Goal: Use online tool/utility

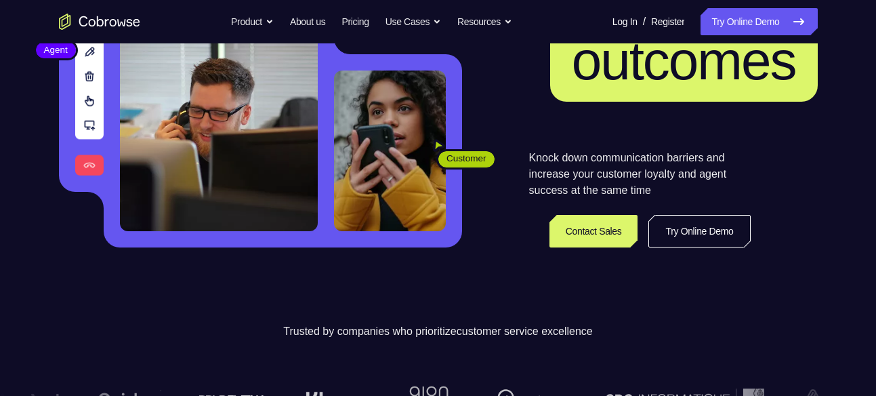
scroll to position [212, 0]
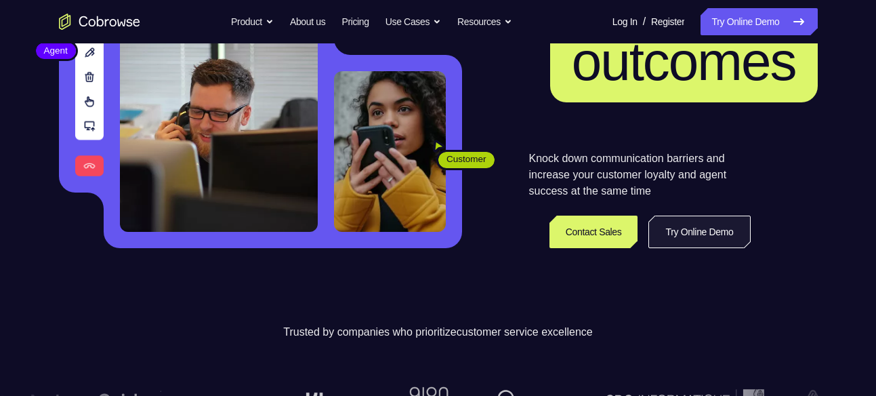
click at [691, 230] on link "Try Online Demo" at bounding box center [699, 231] width 102 height 33
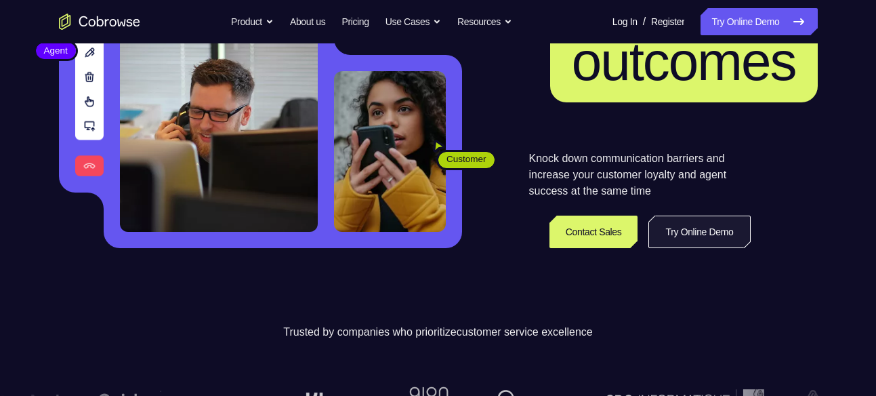
click at [691, 230] on link "Try Online Demo" at bounding box center [699, 231] width 102 height 33
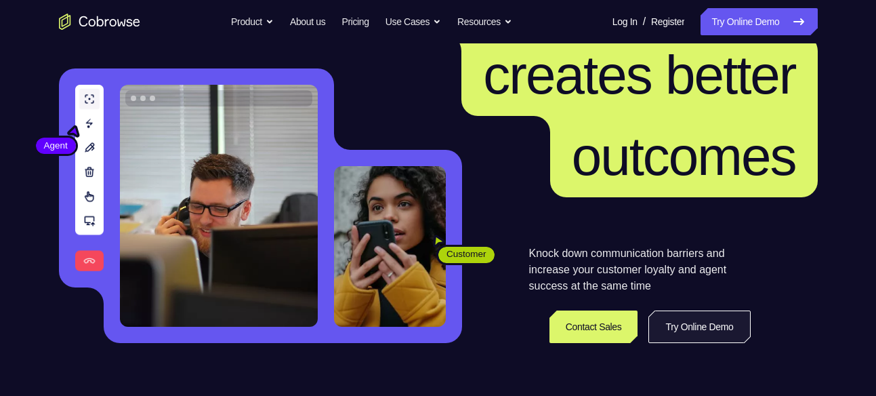
scroll to position [196, 0]
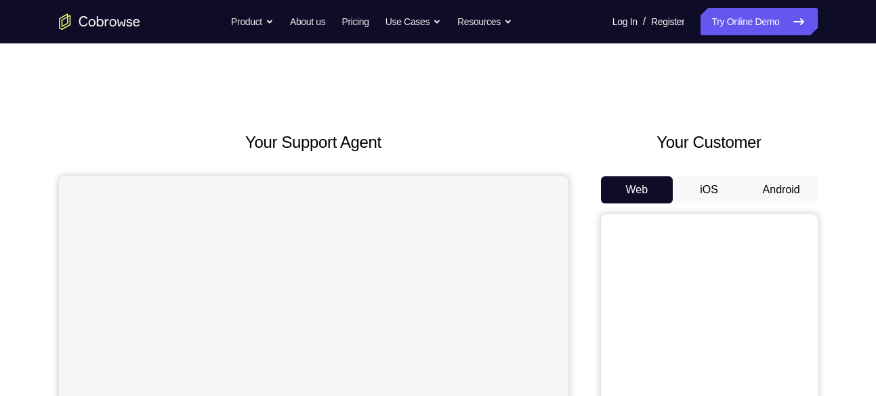
click at [801, 177] on button "Android" at bounding box center [781, 189] width 72 height 27
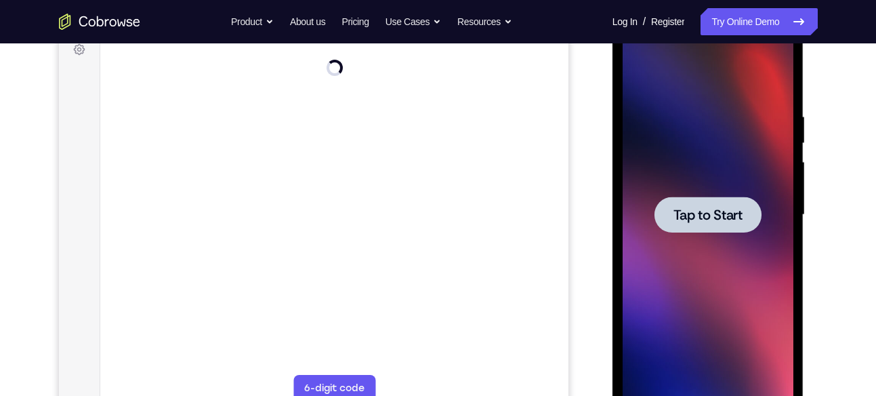
scroll to position [210, 0]
click at [724, 211] on span "Tap to Start" at bounding box center [707, 214] width 69 height 14
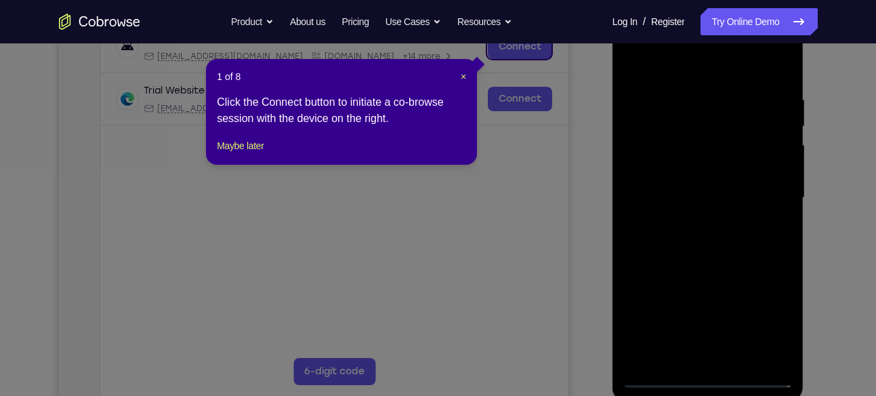
scroll to position [310, 0]
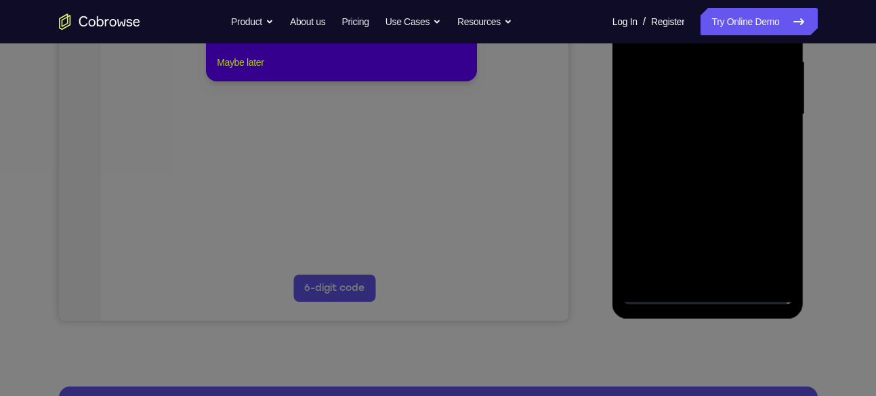
click at [264, 70] on button "Maybe later" at bounding box center [240, 62] width 47 height 16
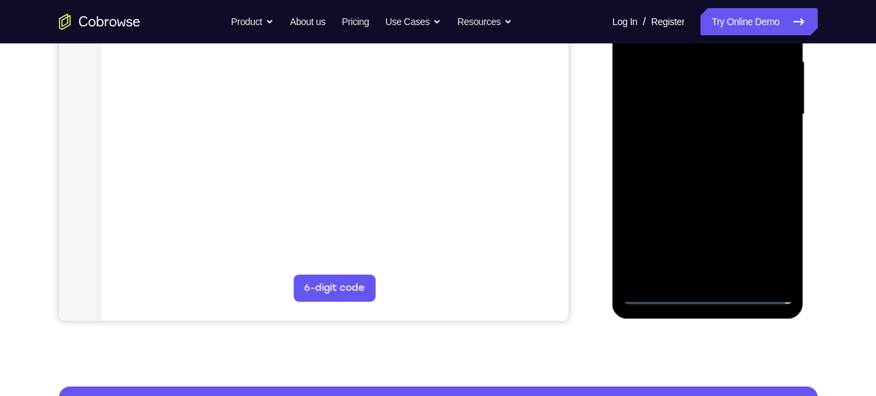
click at [712, 298] on div at bounding box center [708, 114] width 171 height 379
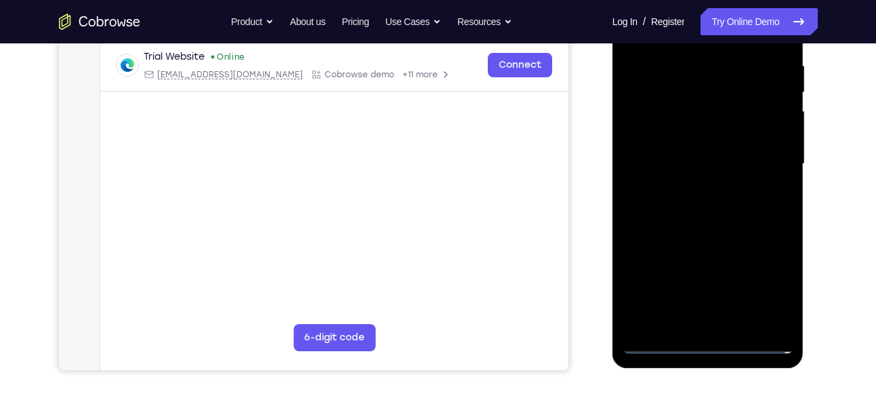
scroll to position [259, 0]
click at [770, 285] on div at bounding box center [708, 164] width 171 height 379
click at [767, 280] on div at bounding box center [708, 164] width 171 height 379
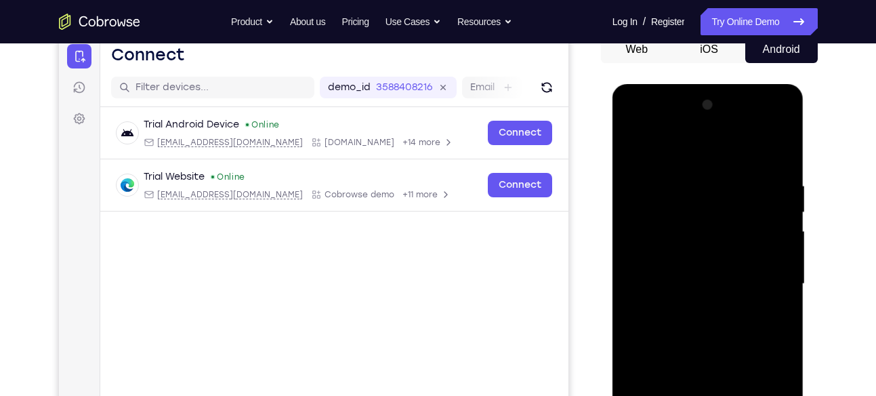
scroll to position [119, 0]
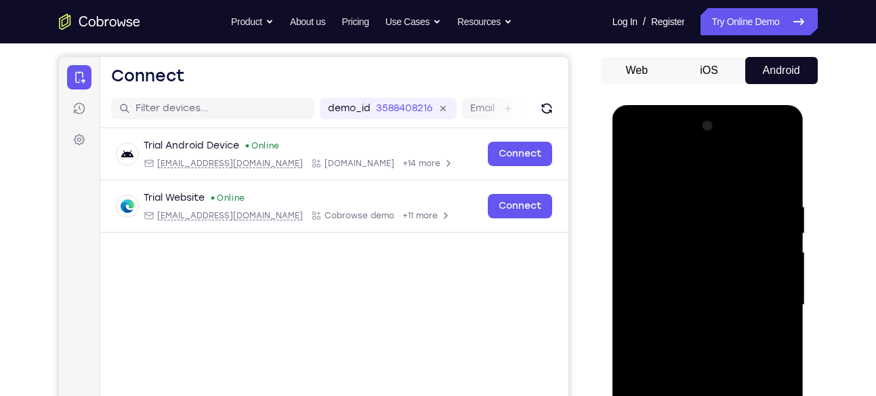
click at [661, 149] on div at bounding box center [708, 304] width 171 height 379
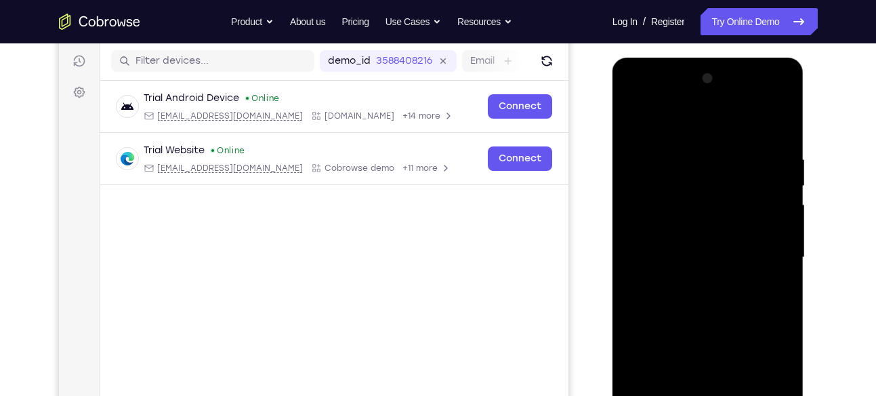
scroll to position [167, 0]
click at [763, 251] on div at bounding box center [708, 256] width 171 height 379
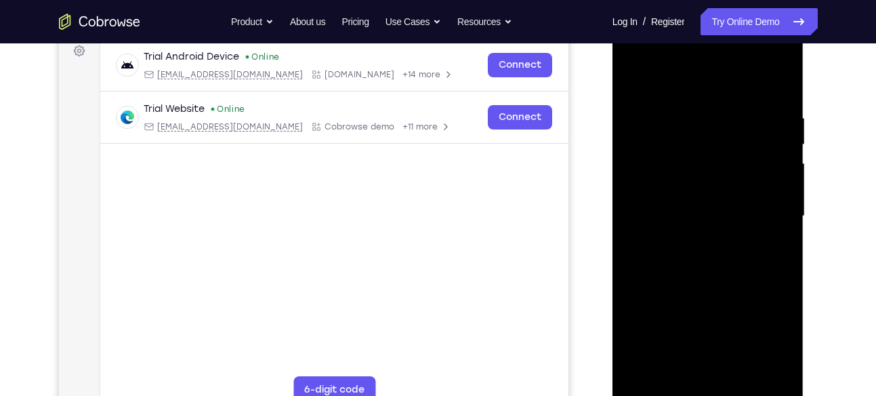
scroll to position [209, 0]
click at [698, 241] on div at bounding box center [708, 215] width 171 height 379
click at [699, 278] on div at bounding box center [708, 215] width 171 height 379
click at [691, 198] on div at bounding box center [708, 215] width 171 height 379
click at [682, 219] on div at bounding box center [708, 215] width 171 height 379
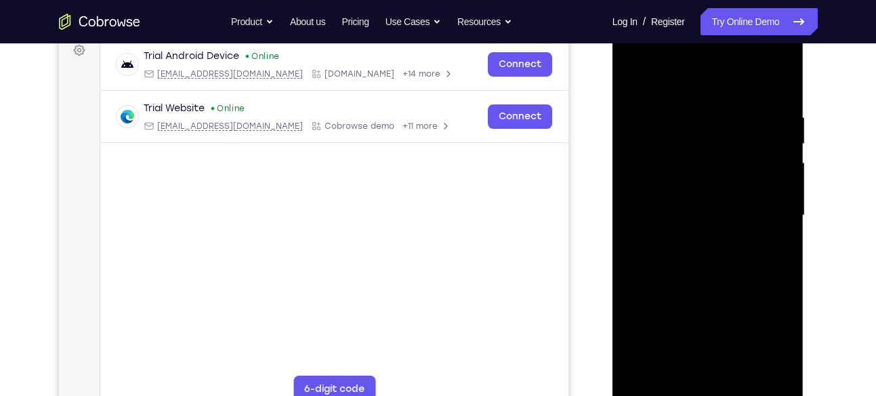
click at [699, 198] on div at bounding box center [708, 215] width 171 height 379
click at [716, 230] on div at bounding box center [708, 215] width 171 height 379
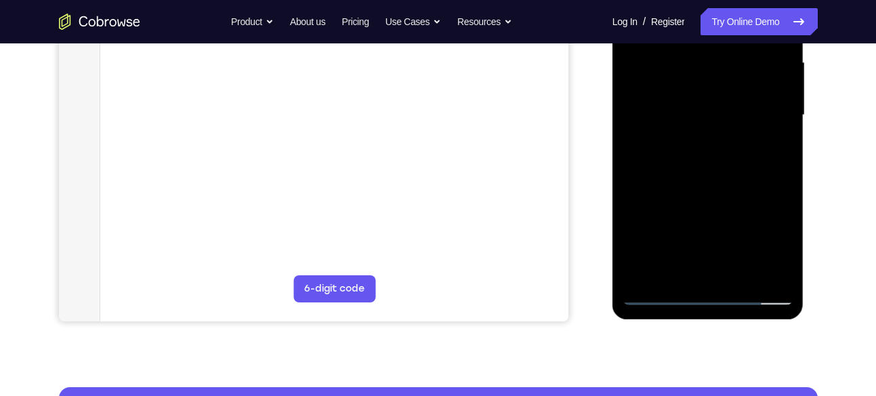
click at [728, 268] on div at bounding box center [708, 114] width 171 height 379
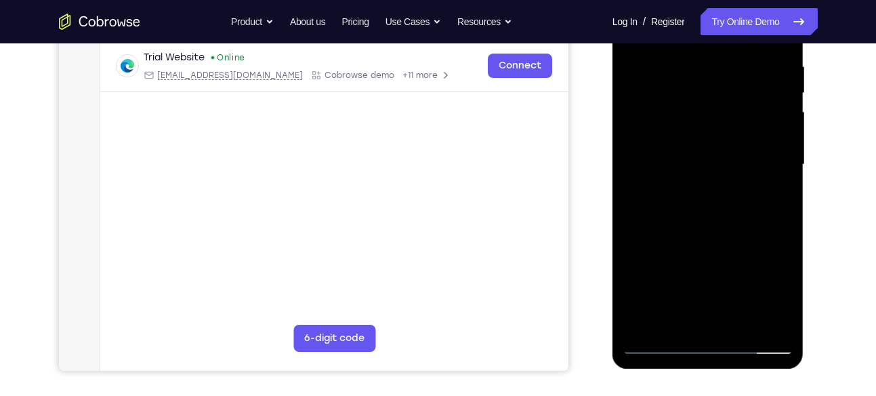
scroll to position [259, 0]
click at [717, 125] on div at bounding box center [708, 165] width 171 height 379
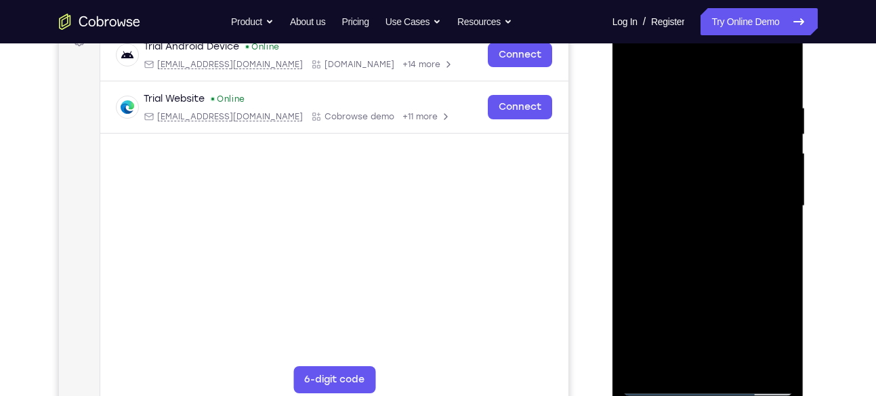
scroll to position [217, 0]
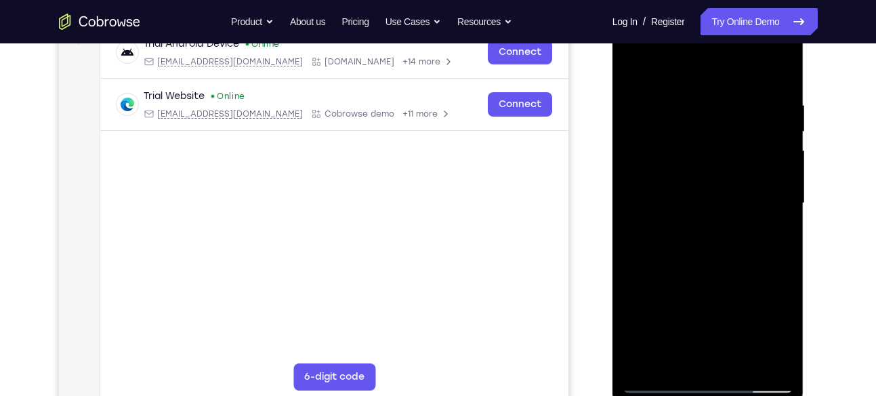
click at [748, 211] on div at bounding box center [708, 203] width 171 height 379
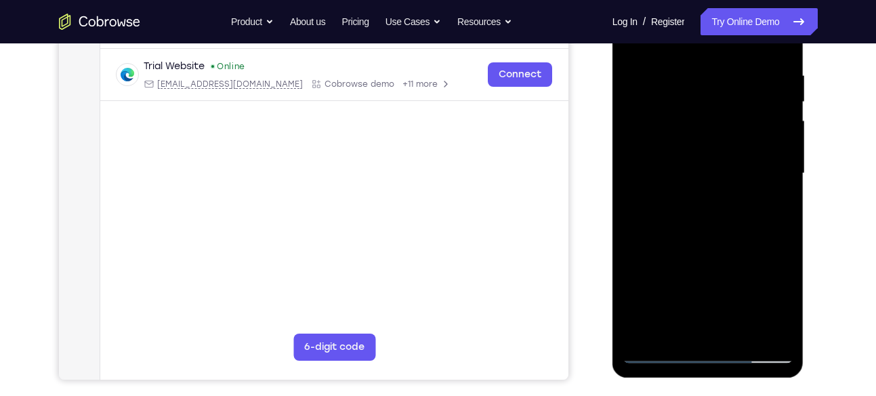
scroll to position [240, 0]
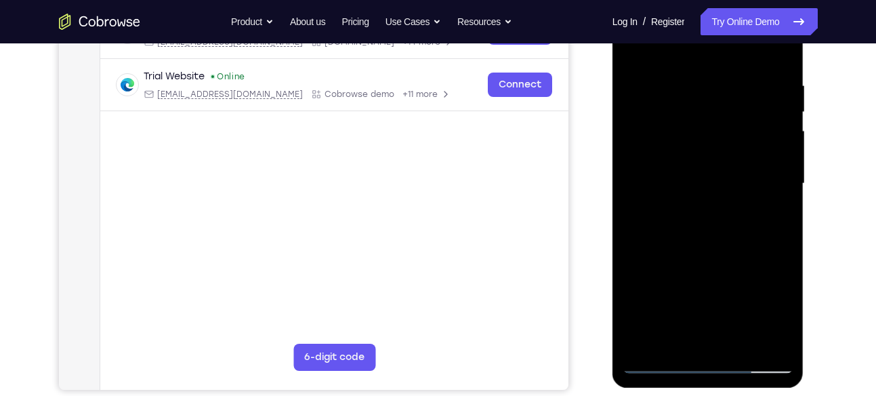
click at [669, 125] on div at bounding box center [708, 183] width 171 height 379
click at [646, 119] on div at bounding box center [708, 183] width 171 height 379
click at [670, 118] on div at bounding box center [708, 183] width 171 height 379
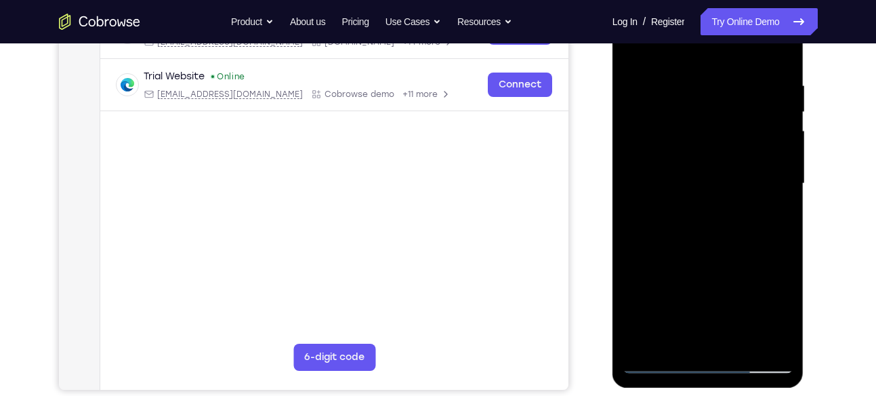
click at [670, 118] on div at bounding box center [708, 183] width 171 height 379
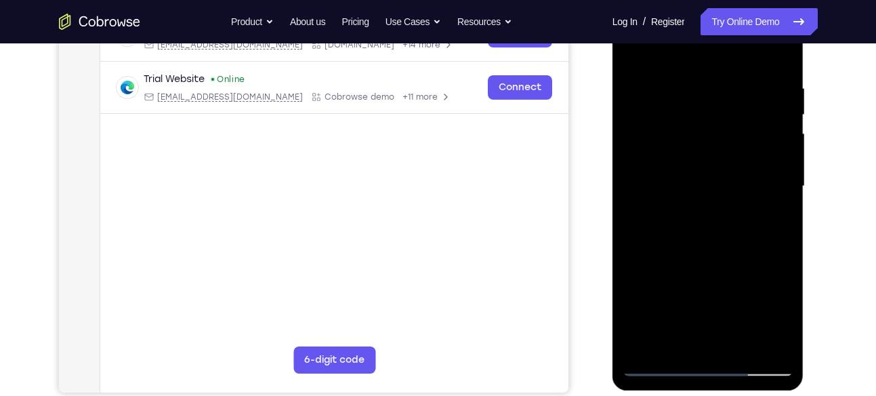
scroll to position [236, 0]
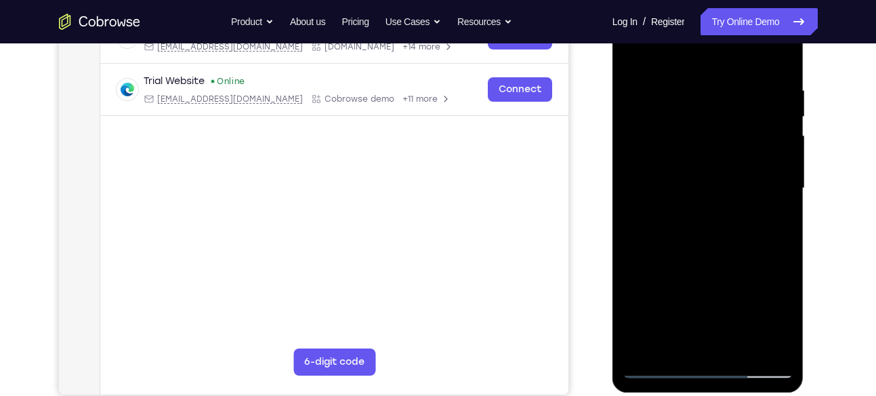
click at [689, 127] on div at bounding box center [708, 188] width 171 height 379
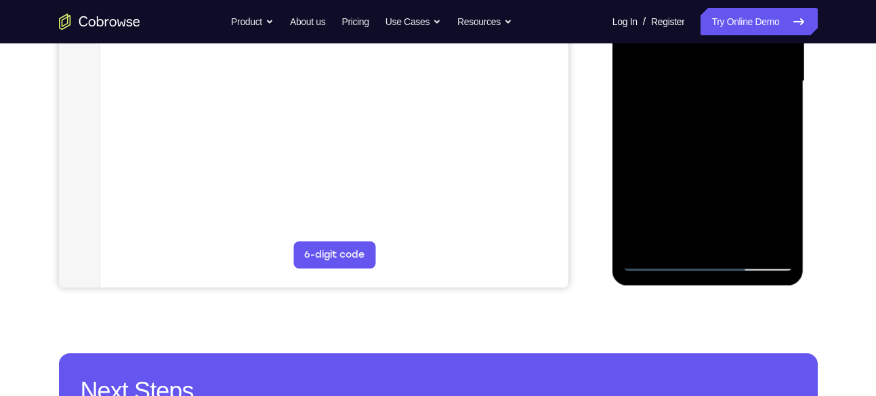
scroll to position [344, 0]
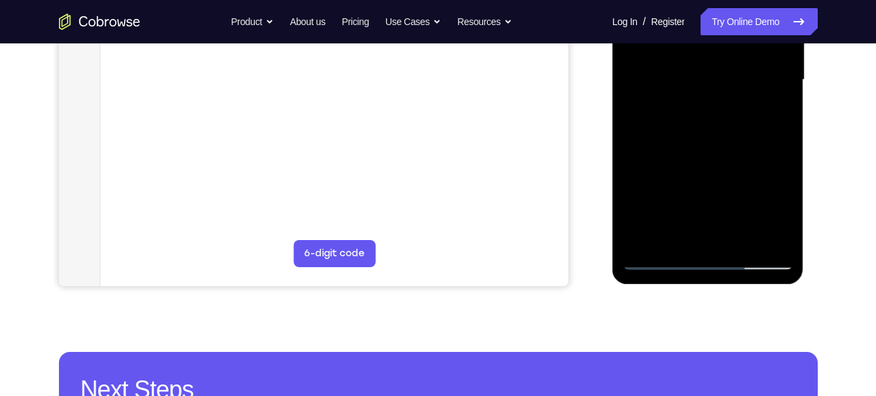
click at [737, 237] on div at bounding box center [708, 79] width 171 height 379
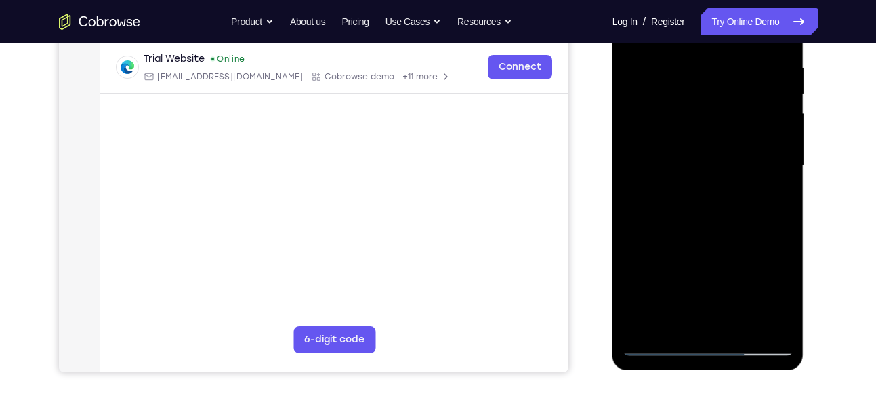
scroll to position [257, 0]
click at [716, 232] on div at bounding box center [708, 166] width 171 height 379
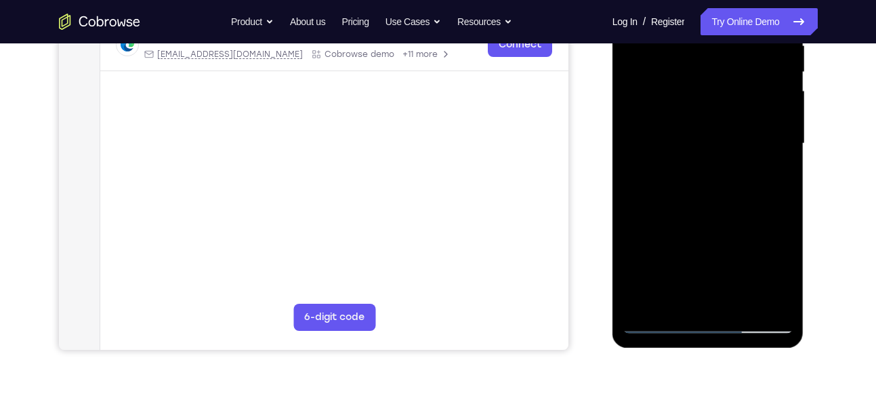
scroll to position [281, 0]
click at [741, 302] on div at bounding box center [708, 142] width 171 height 379
click at [711, 210] on div at bounding box center [708, 142] width 171 height 379
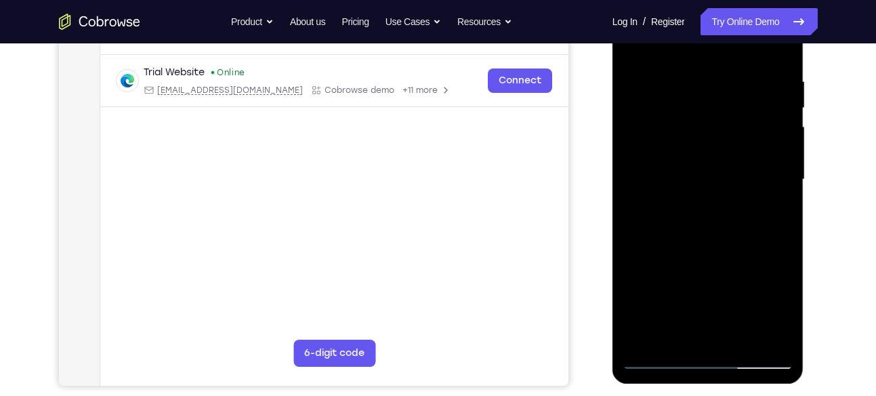
click at [732, 159] on div at bounding box center [708, 179] width 171 height 379
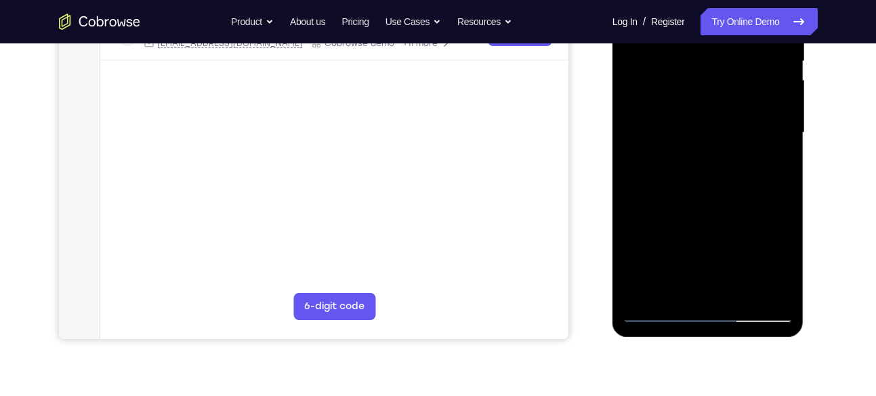
click at [691, 287] on div at bounding box center [708, 132] width 171 height 379
click at [778, 164] on div at bounding box center [708, 132] width 171 height 379
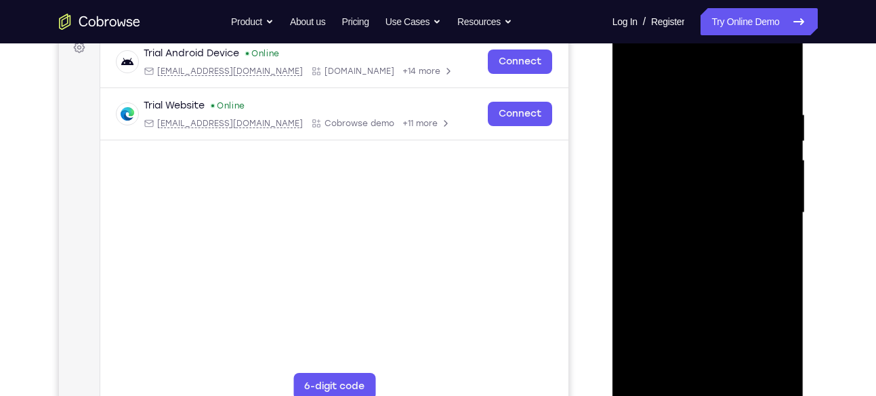
scroll to position [233, 0]
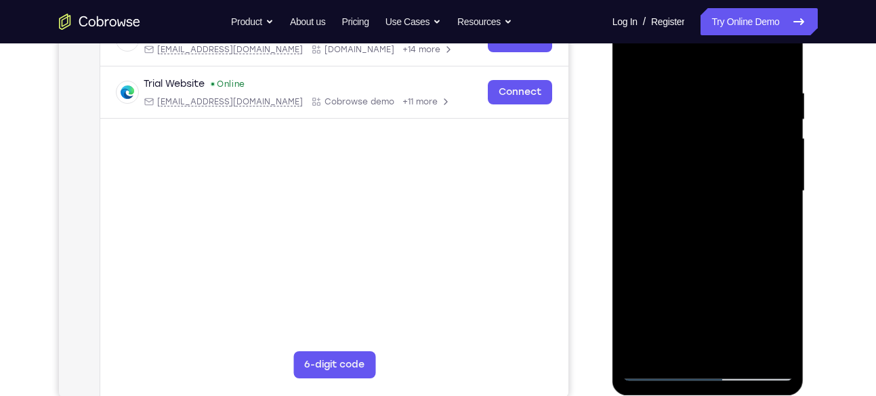
click at [772, 226] on div at bounding box center [708, 190] width 171 height 379
click at [631, 58] on div at bounding box center [708, 190] width 171 height 379
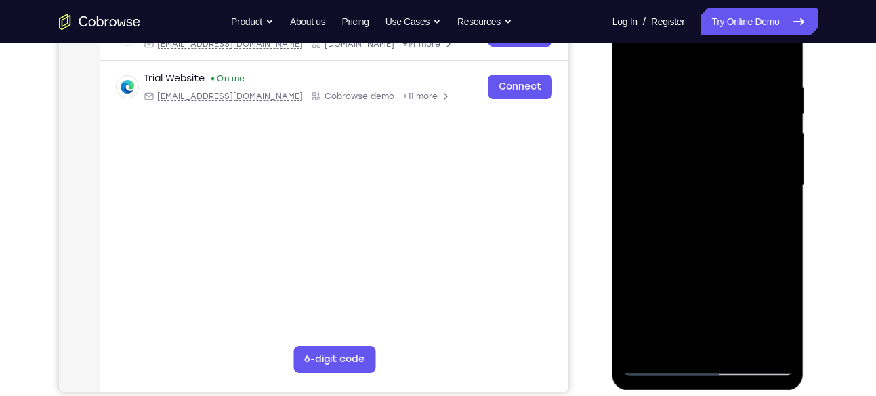
scroll to position [239, 0]
click at [692, 111] on div at bounding box center [708, 184] width 171 height 379
click at [642, 304] on div at bounding box center [708, 184] width 171 height 379
click at [672, 331] on div at bounding box center [708, 184] width 171 height 379
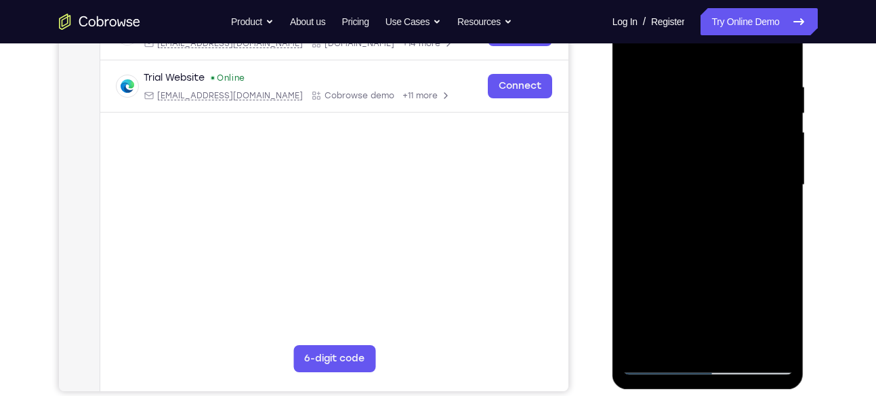
click at [686, 331] on div at bounding box center [708, 184] width 171 height 379
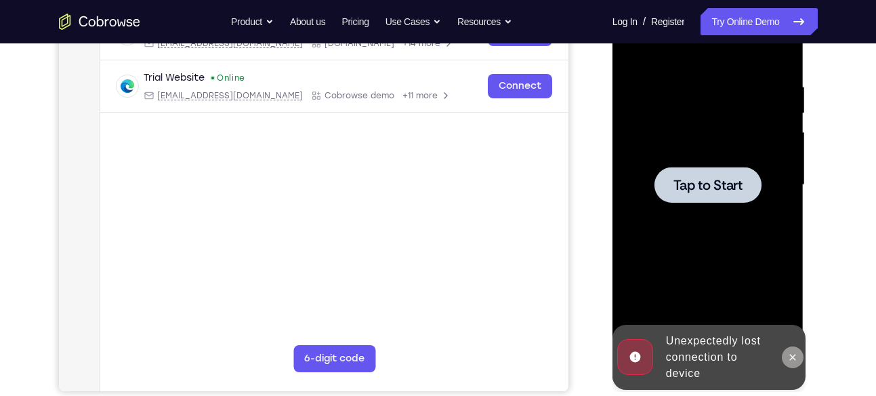
click at [802, 355] on button at bounding box center [793, 357] width 22 height 22
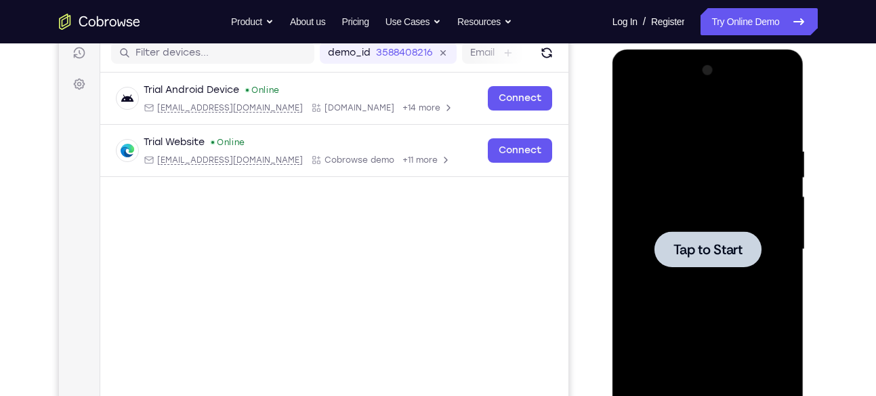
scroll to position [172, 0]
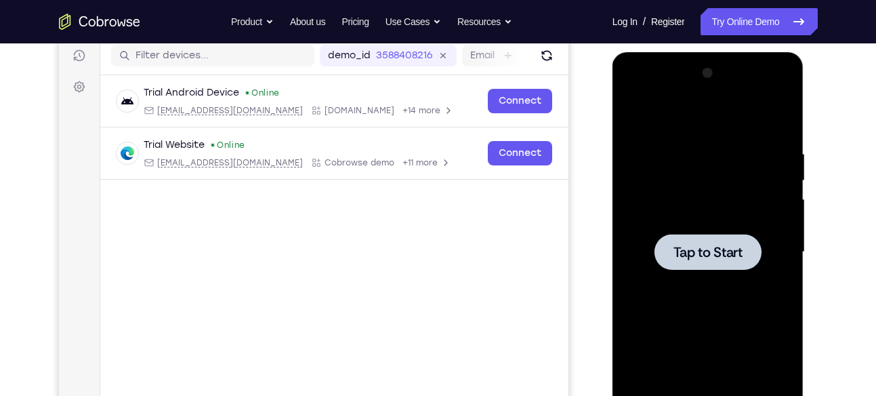
click at [721, 245] on span "Tap to Start" at bounding box center [707, 252] width 69 height 14
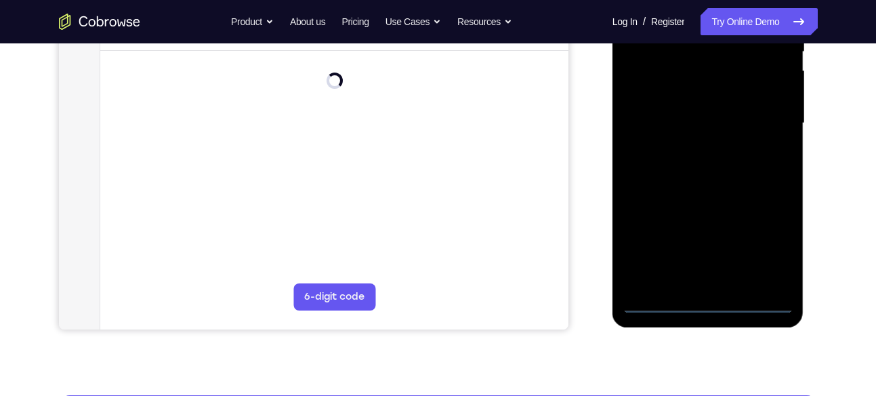
scroll to position [289, 0]
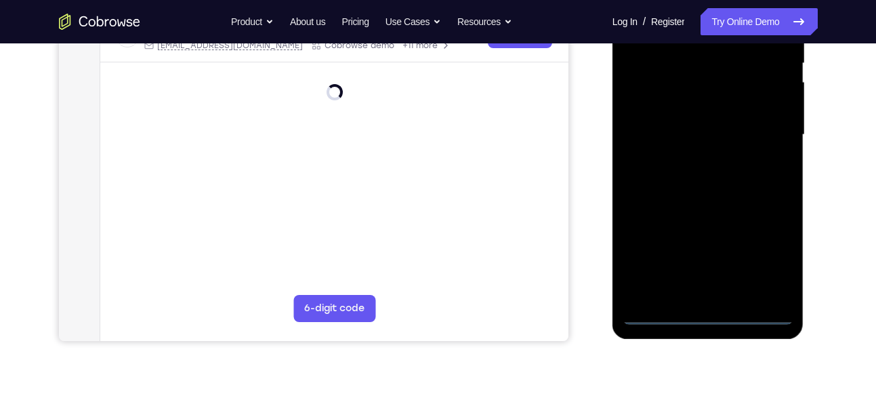
click at [709, 310] on div at bounding box center [708, 134] width 171 height 379
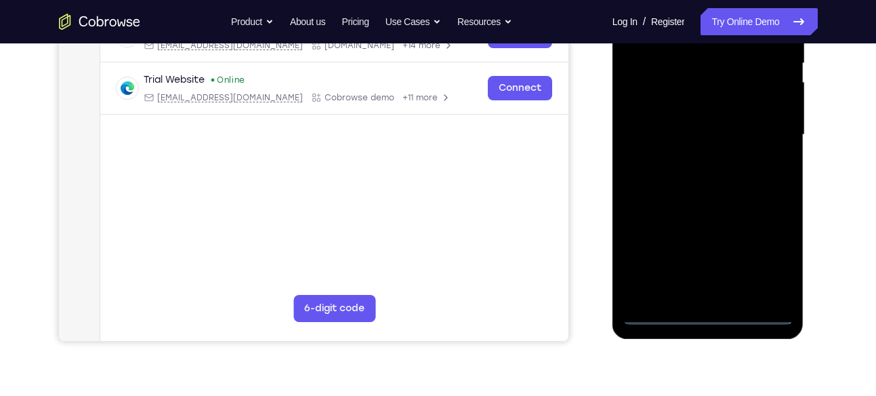
click at [768, 258] on div at bounding box center [708, 134] width 171 height 379
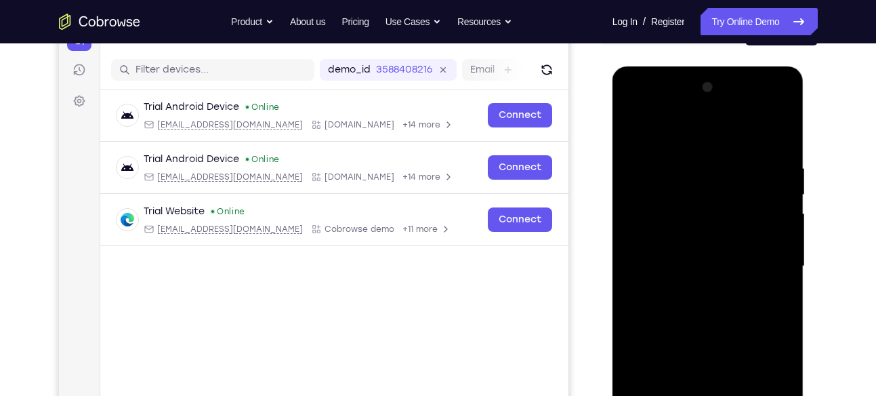
scroll to position [156, 0]
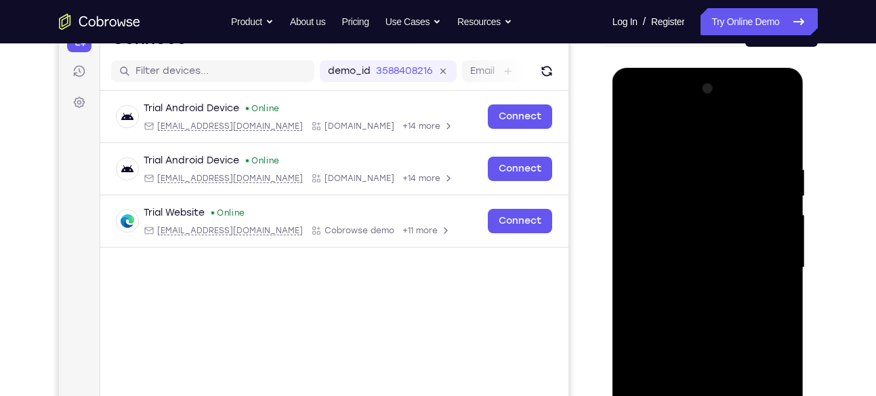
click at [662, 109] on div at bounding box center [708, 267] width 171 height 379
click at [766, 264] on div at bounding box center [708, 267] width 171 height 379
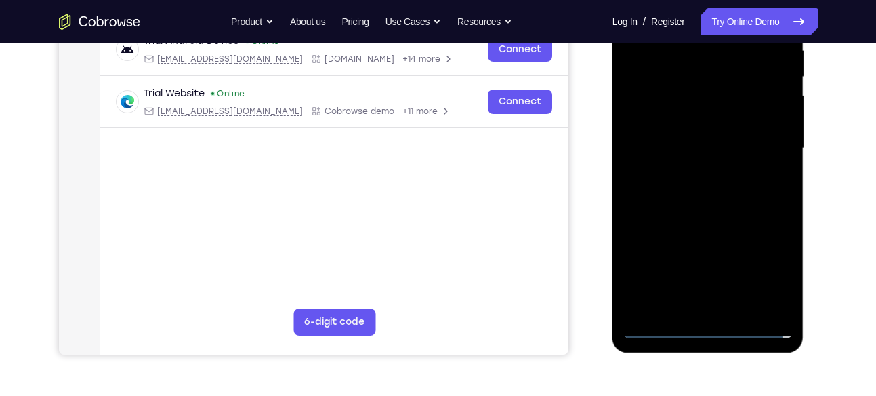
scroll to position [280, 0]
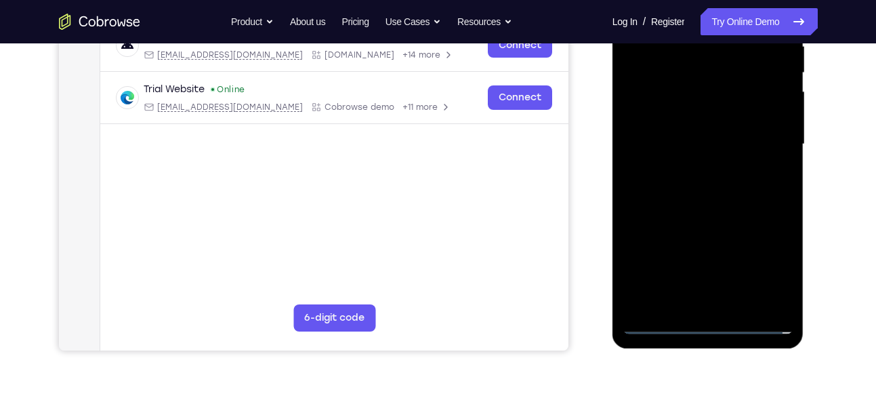
click at [724, 299] on div at bounding box center [708, 144] width 171 height 379
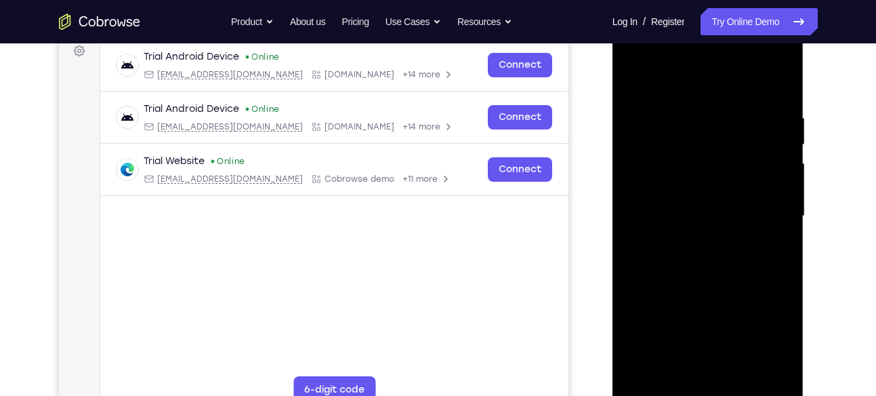
scroll to position [207, 0]
click at [695, 281] on div at bounding box center [708, 216] width 171 height 379
click at [705, 205] on div at bounding box center [708, 216] width 171 height 379
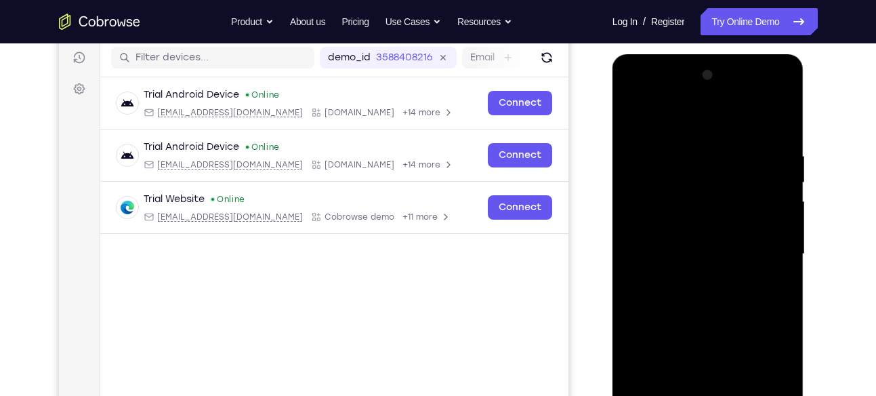
scroll to position [168, 0]
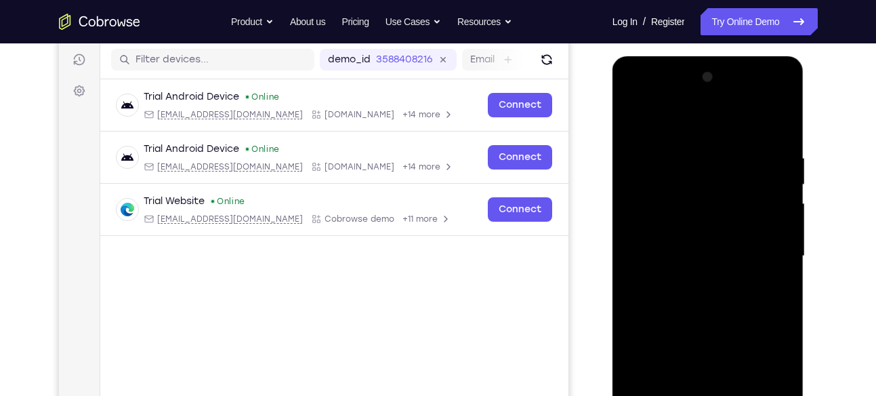
click at [683, 247] on div at bounding box center [708, 255] width 171 height 379
click at [696, 238] on div at bounding box center [708, 255] width 171 height 379
click at [717, 261] on div at bounding box center [708, 255] width 171 height 379
click at [717, 306] on div at bounding box center [708, 255] width 171 height 379
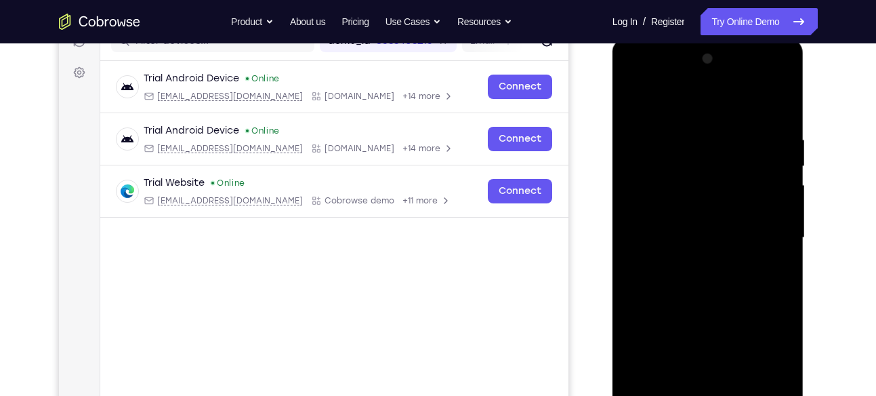
scroll to position [269, 0]
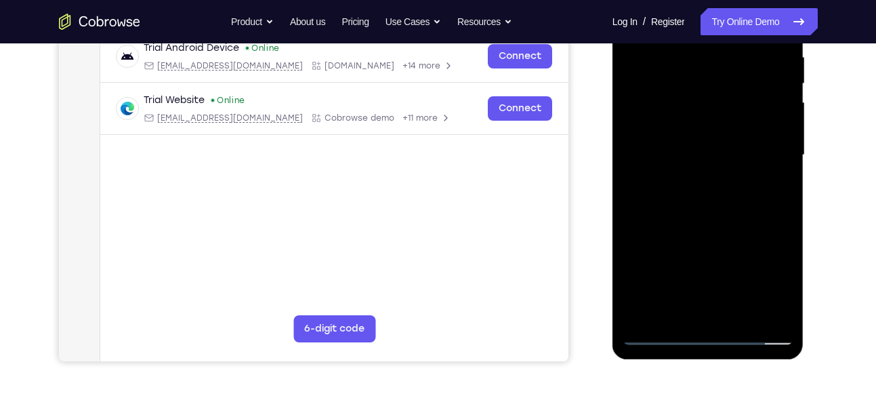
click at [726, 308] on div at bounding box center [708, 154] width 171 height 379
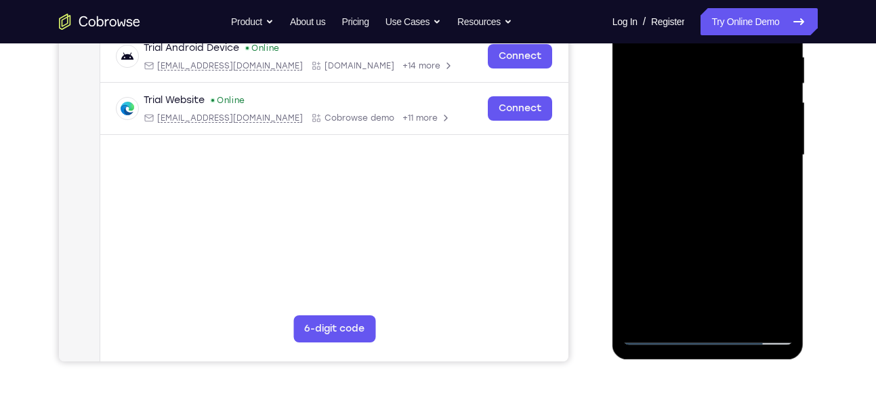
click at [726, 308] on div at bounding box center [708, 154] width 171 height 379
click at [710, 315] on div at bounding box center [708, 154] width 171 height 379
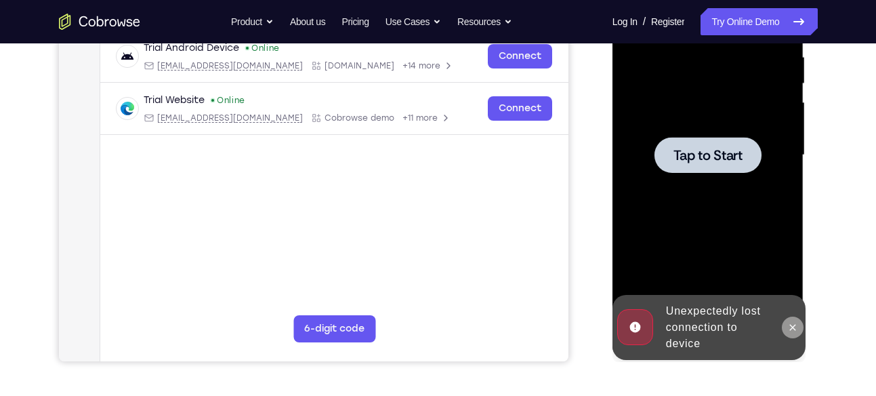
click at [796, 329] on icon at bounding box center [792, 327] width 11 height 11
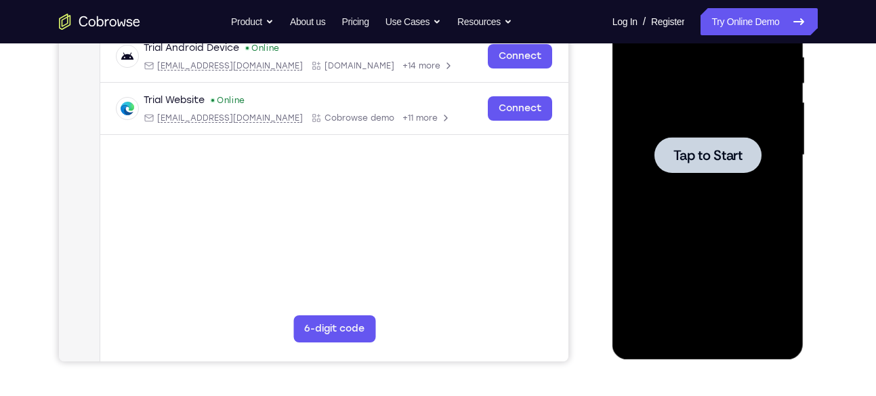
click at [700, 158] on span "Tap to Start" at bounding box center [707, 155] width 69 height 14
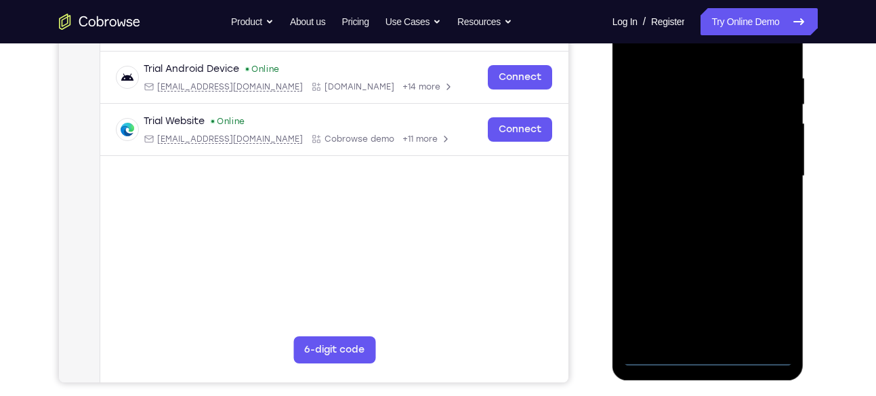
scroll to position [250, 0]
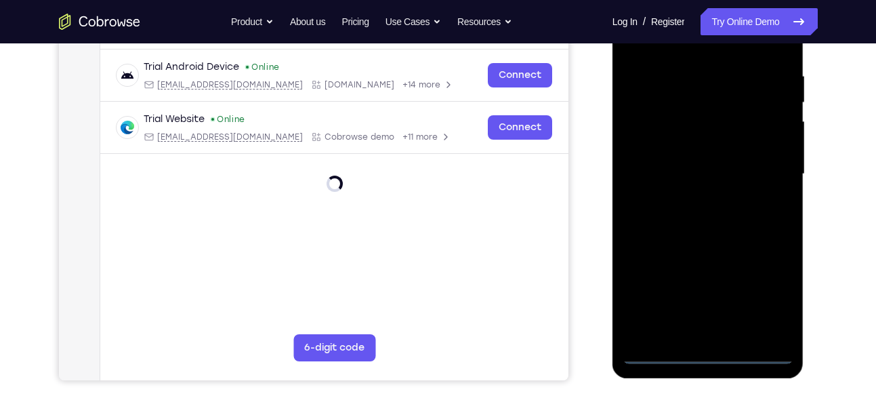
click at [705, 347] on div at bounding box center [708, 173] width 171 height 379
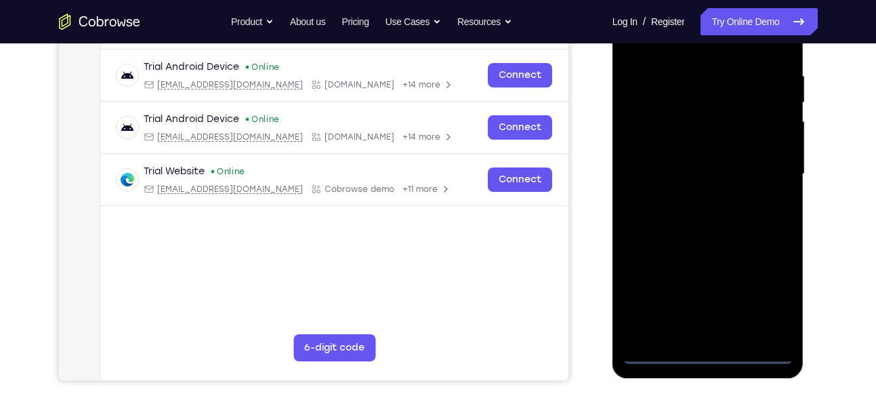
click at [707, 351] on div at bounding box center [708, 173] width 171 height 379
click at [769, 306] on div at bounding box center [708, 173] width 171 height 379
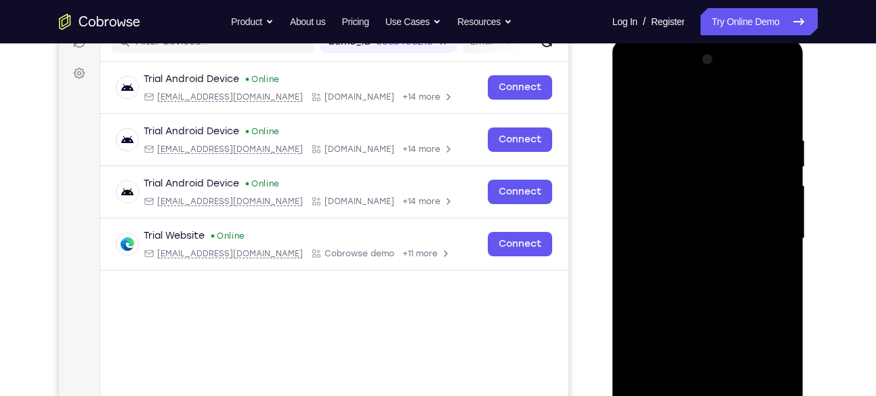
scroll to position [205, 0]
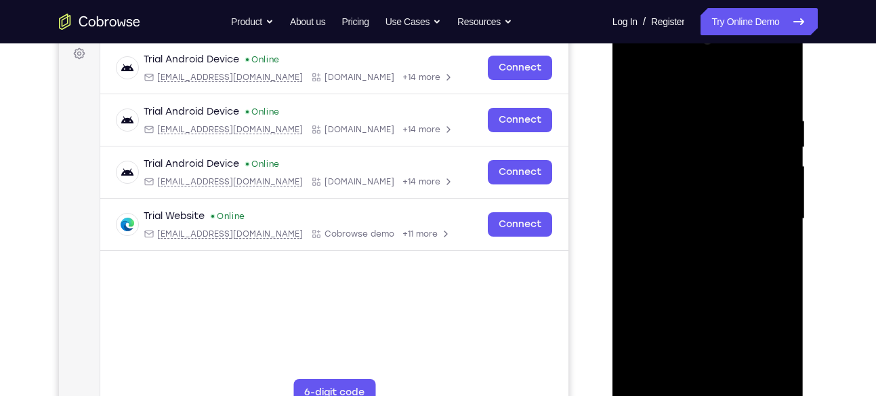
click at [648, 60] on div at bounding box center [708, 218] width 171 height 379
click at [760, 211] on div at bounding box center [708, 218] width 171 height 379
click at [694, 245] on div at bounding box center [708, 218] width 171 height 379
click at [705, 207] on div at bounding box center [708, 218] width 171 height 379
click at [709, 186] on div at bounding box center [708, 218] width 171 height 379
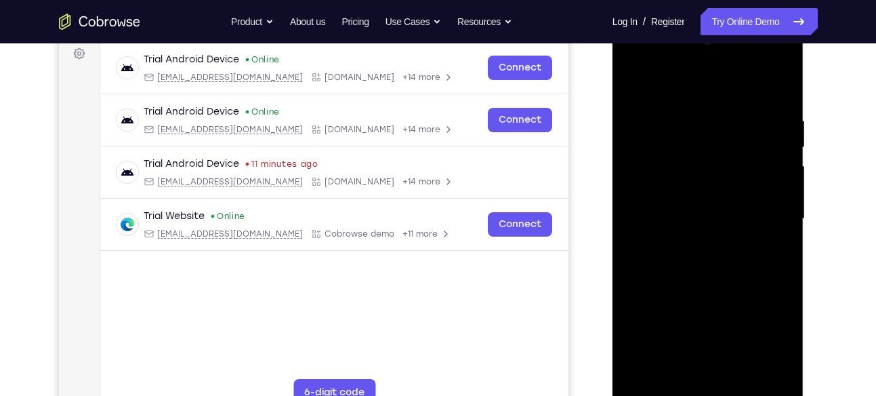
click at [709, 213] on div at bounding box center [708, 218] width 171 height 379
click at [713, 276] on div at bounding box center [708, 218] width 171 height 379
click at [724, 287] on div at bounding box center [708, 218] width 171 height 379
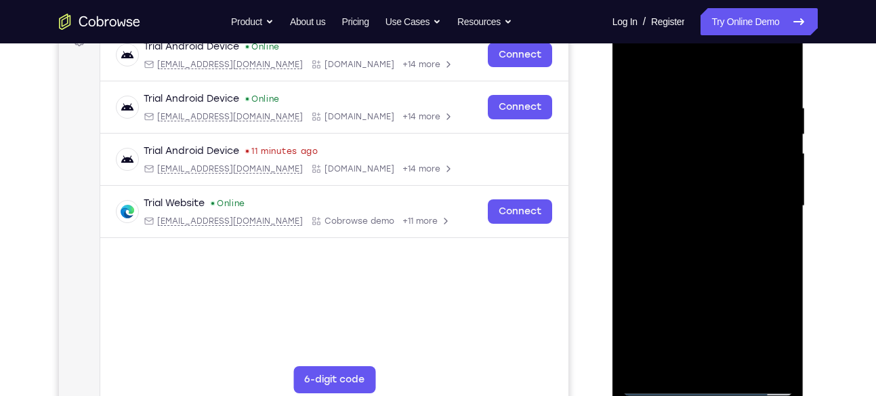
scroll to position [217, 0]
click at [717, 197] on div at bounding box center [708, 206] width 171 height 379
click at [691, 205] on div at bounding box center [708, 206] width 171 height 379
click at [695, 189] on div at bounding box center [708, 206] width 171 height 379
click at [707, 211] on div at bounding box center [708, 206] width 171 height 379
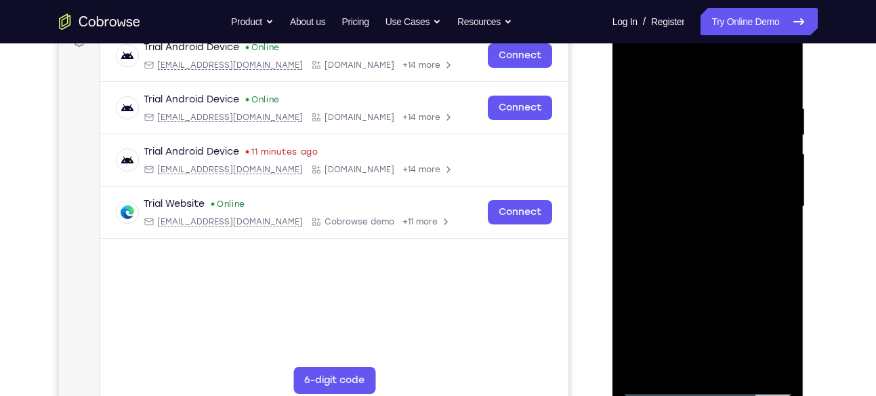
click at [717, 241] on div at bounding box center [708, 206] width 171 height 379
click at [668, 162] on div at bounding box center [708, 206] width 171 height 379
click at [690, 214] on div at bounding box center [708, 206] width 171 height 379
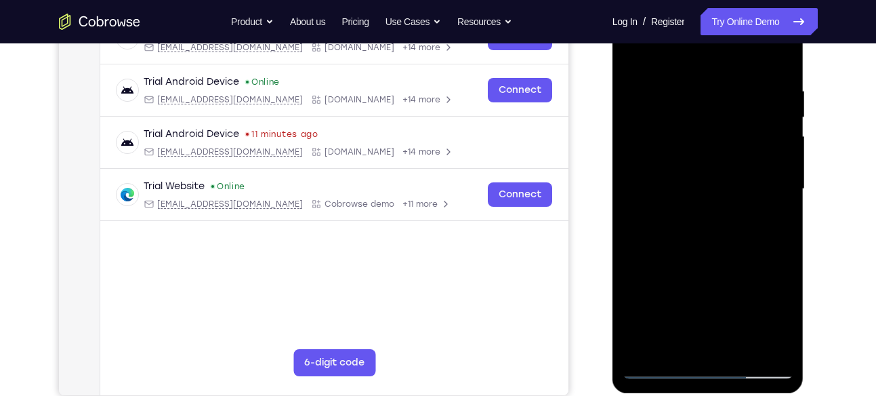
scroll to position [312, 0]
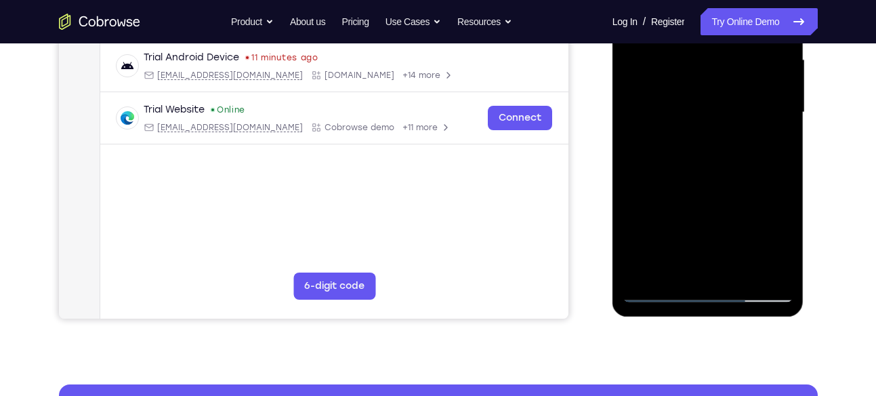
click at [715, 265] on div at bounding box center [708, 112] width 171 height 379
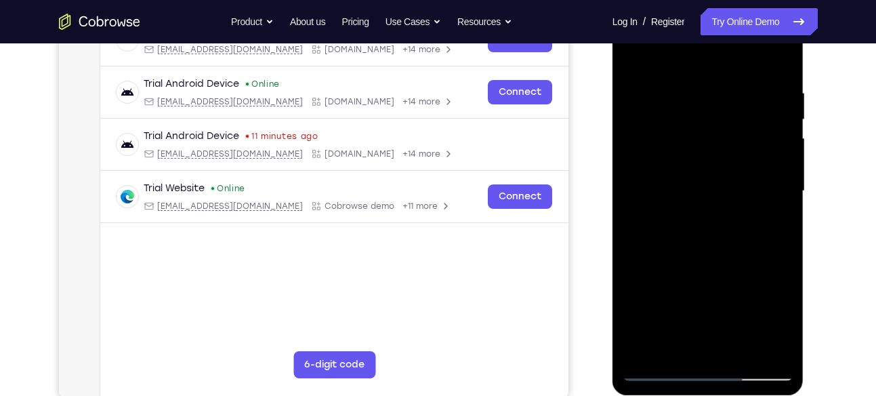
scroll to position [232, 0]
click at [724, 153] on div at bounding box center [708, 191] width 171 height 379
click at [728, 150] on div at bounding box center [708, 191] width 171 height 379
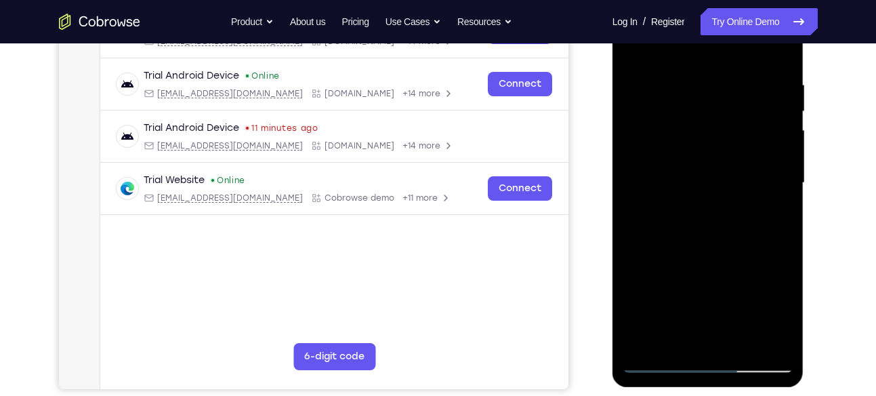
scroll to position [240, 0]
click at [713, 122] on div at bounding box center [708, 183] width 171 height 379
click at [675, 122] on div at bounding box center [708, 183] width 171 height 379
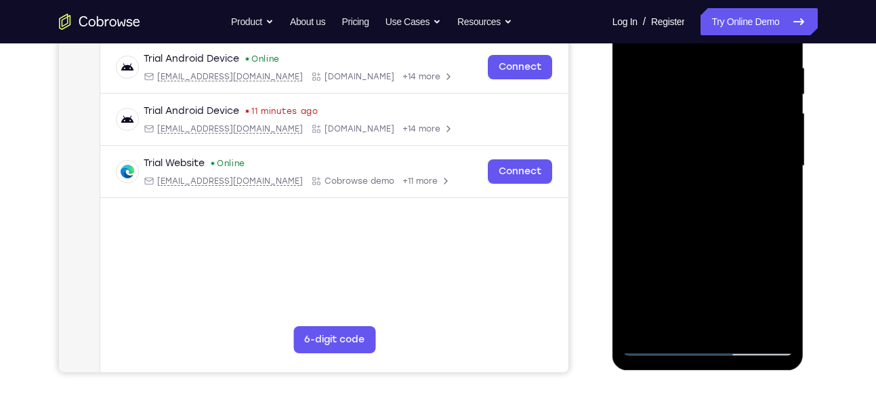
scroll to position [256, 0]
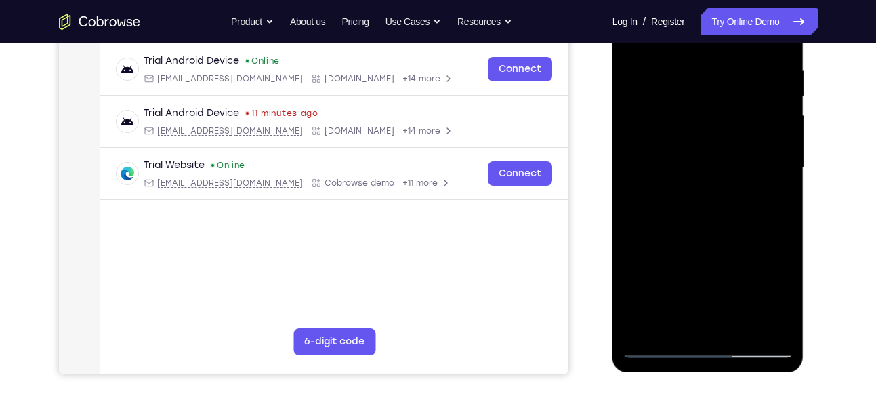
click at [681, 106] on div at bounding box center [708, 167] width 171 height 379
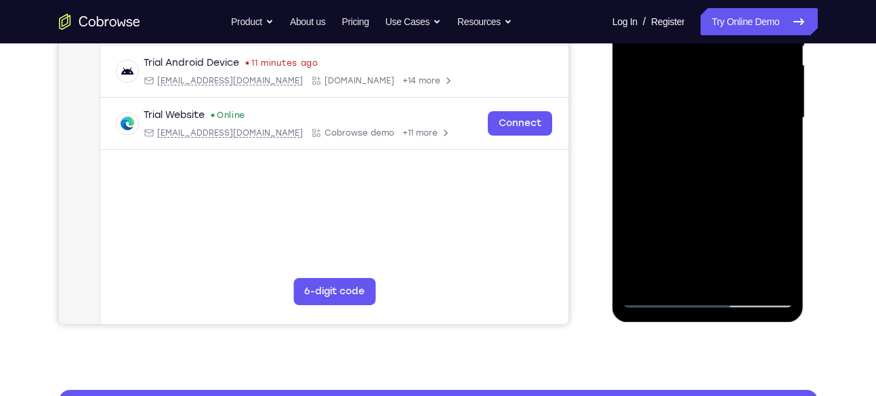
scroll to position [310, 0]
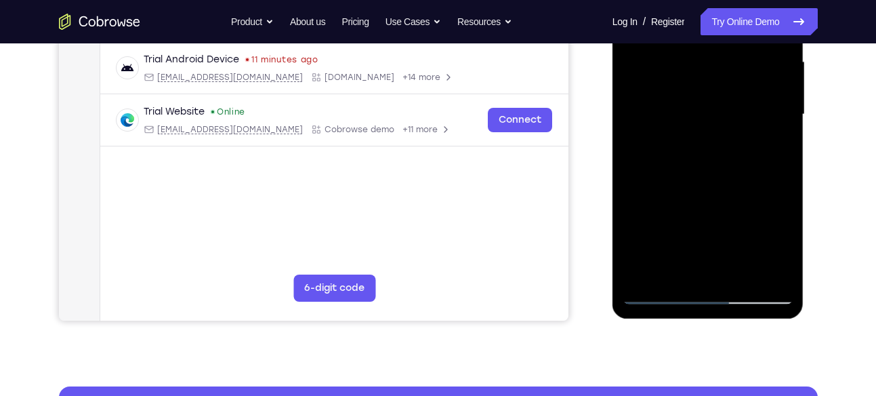
click at [737, 270] on div at bounding box center [708, 114] width 171 height 379
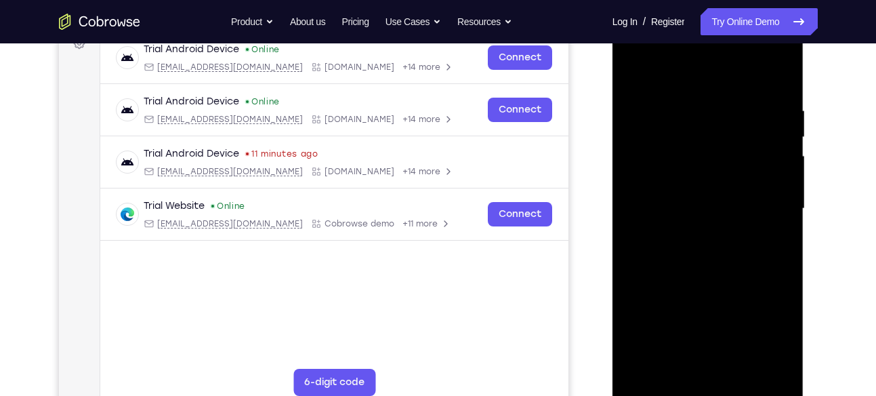
scroll to position [215, 0]
click at [716, 269] on div at bounding box center [708, 209] width 171 height 379
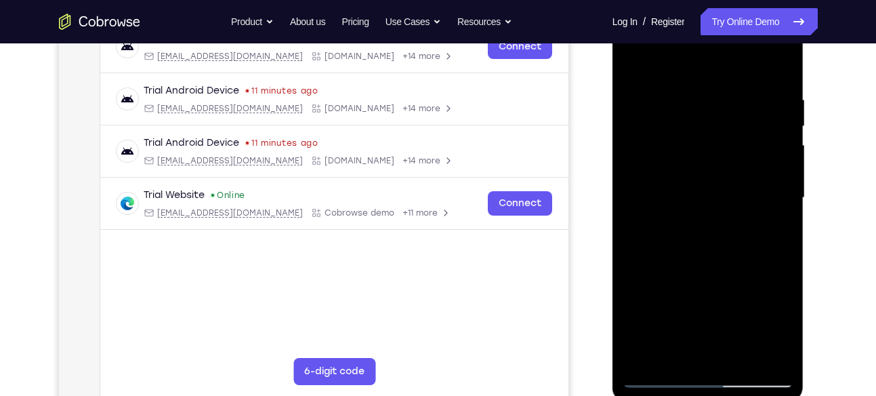
scroll to position [226, 0]
click at [738, 354] on div at bounding box center [708, 198] width 171 height 379
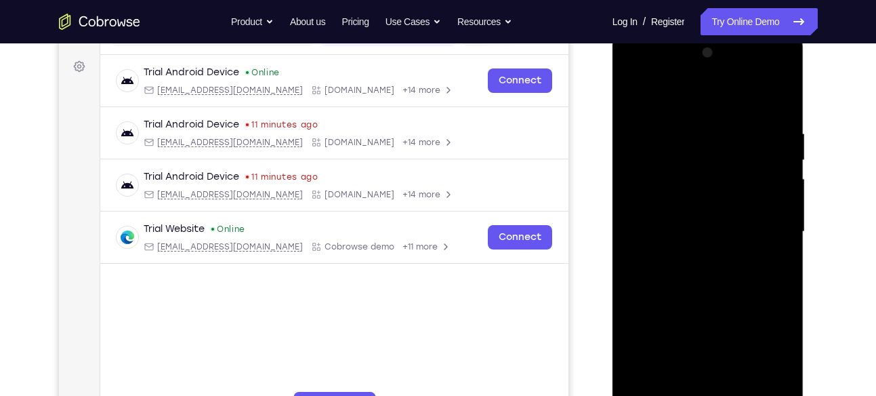
scroll to position [205, 0]
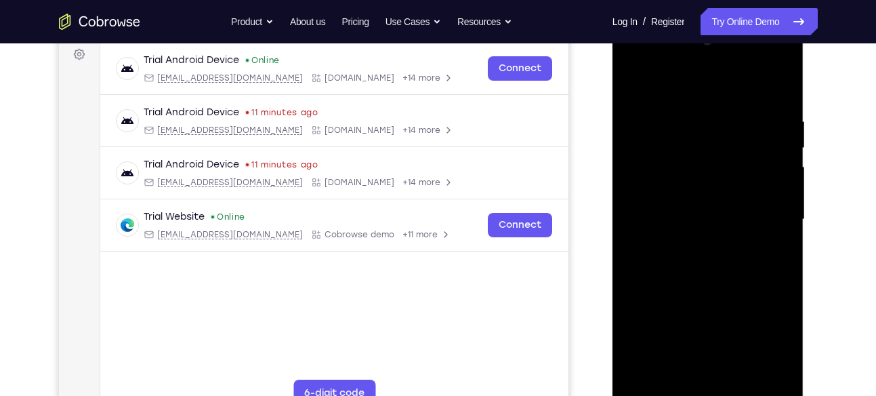
click at [707, 291] on div at bounding box center [708, 219] width 171 height 379
click at [691, 92] on div at bounding box center [708, 219] width 171 height 379
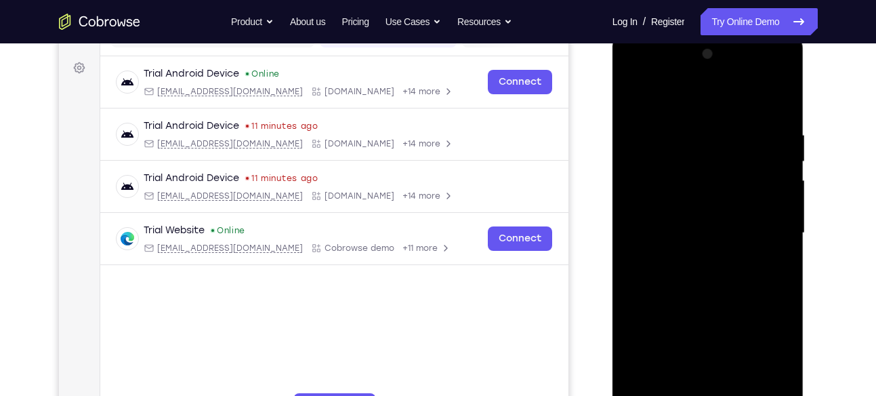
scroll to position [186, 0]
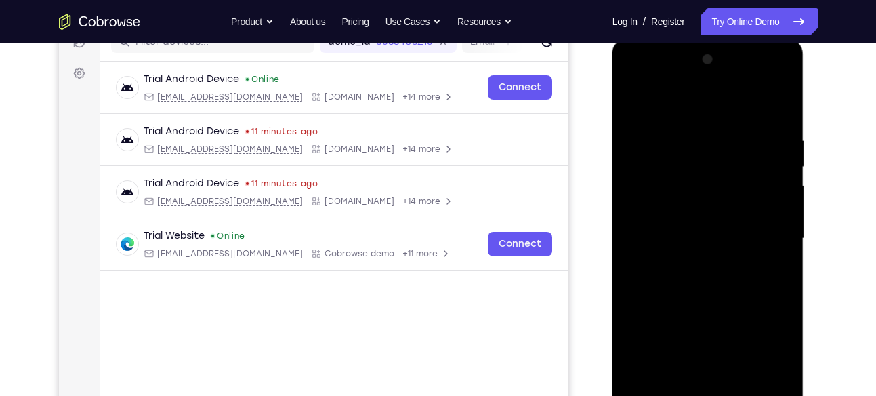
click at [677, 120] on div at bounding box center [708, 238] width 171 height 379
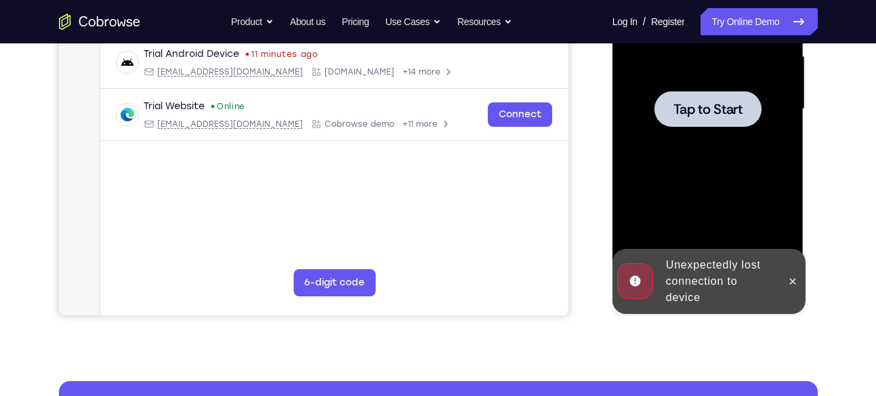
scroll to position [246, 0]
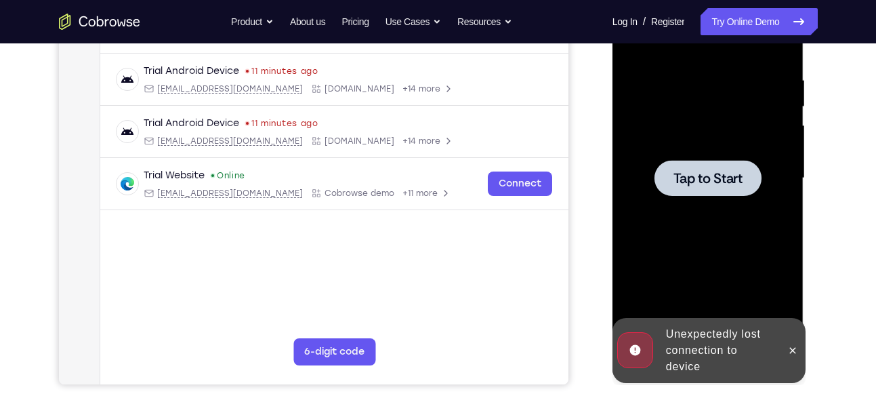
click at [705, 195] on div at bounding box center [708, 177] width 171 height 379
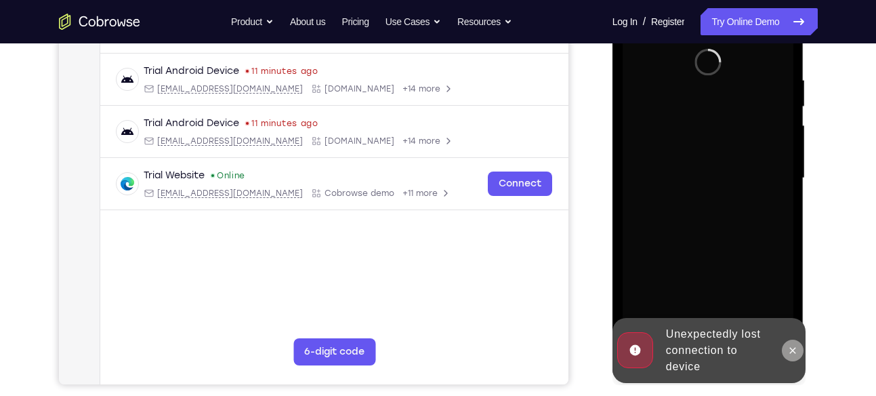
click at [794, 347] on icon at bounding box center [792, 350] width 11 height 11
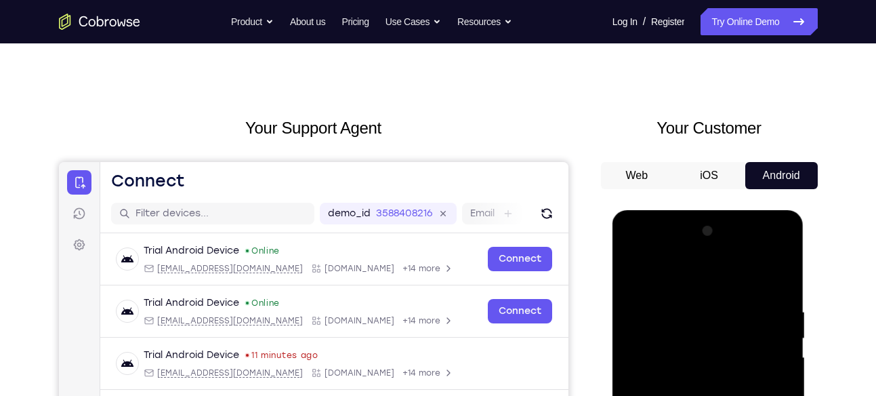
scroll to position [0, 0]
